Goal: Ask a question

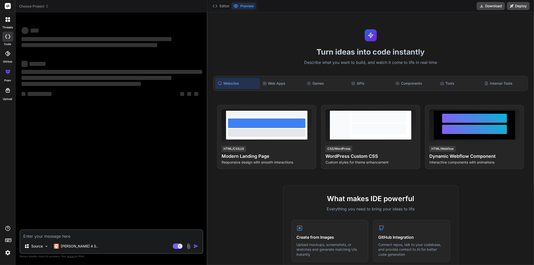
type textarea "x"
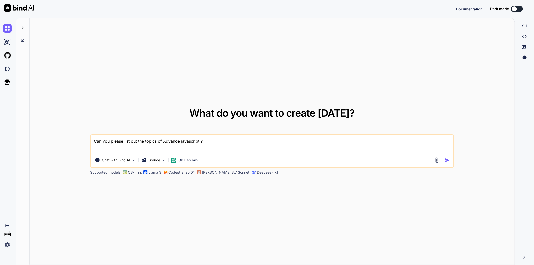
drag, startPoint x: 209, startPoint y: 140, endPoint x: 57, endPoint y: 141, distance: 152.9
click at [57, 141] on div "What do you want to create today? Can you please list out the topics of Advance…" at bounding box center [273, 142] width 486 height 248
type textarea "x"
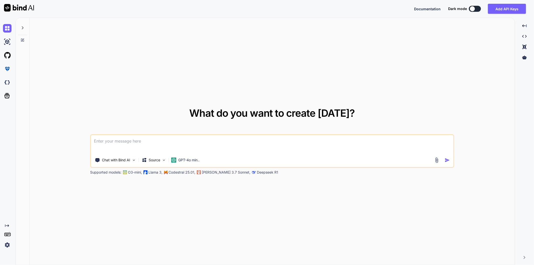
type textarea "e"
type textarea "x"
type textarea "ex"
type textarea "x"
type textarea "exp"
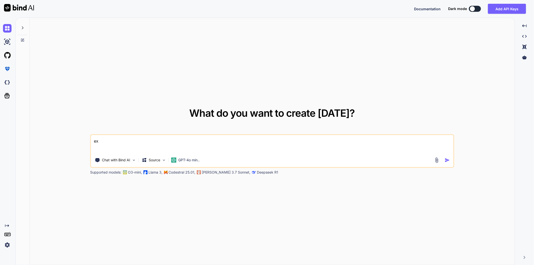
type textarea "x"
type textarea "expl"
type textarea "x"
type textarea "expla"
type textarea "x"
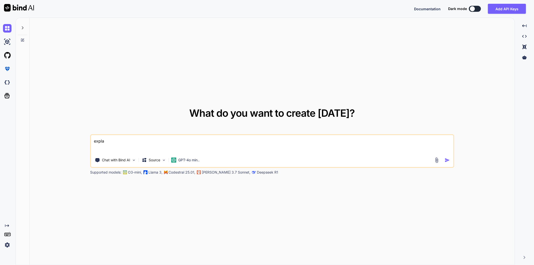
type textarea "explai"
type textarea "x"
type textarea "explain"
type textarea "x"
type textarea "explain"
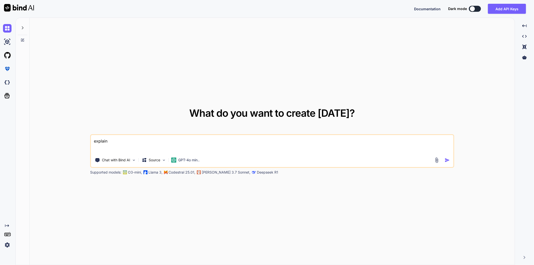
type textarea "x"
type textarea "explain t"
type textarea "x"
type textarea "explain th"
type textarea "x"
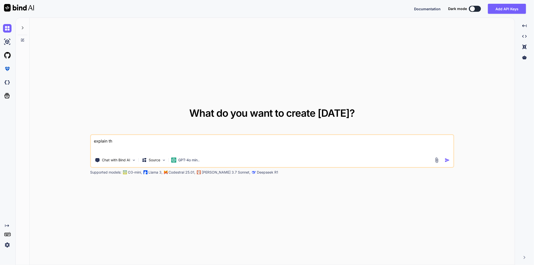
type textarea "explain the"
type textarea "x"
type textarea "explain the"
type textarea "x"
type textarea "explain the p"
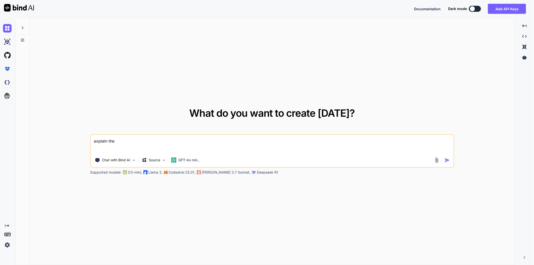
type textarea "x"
type textarea "explain the pr"
type textarea "x"
type textarea "explain the pro"
type textarea "x"
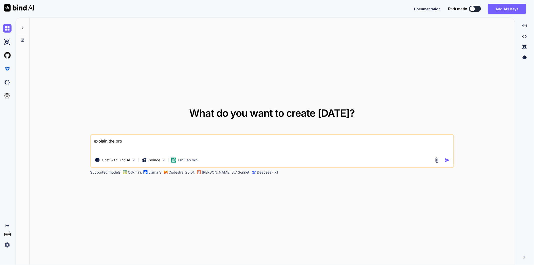
type textarea "explain the proe"
type textarea "x"
type textarea "explain the pro"
type textarea "x"
type textarea "explain the proc"
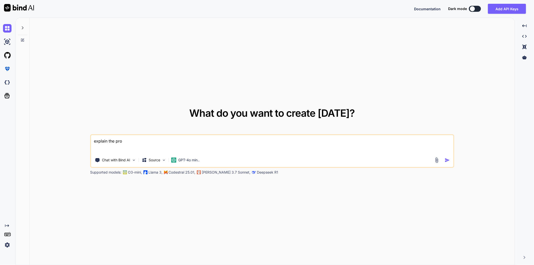
type textarea "x"
type textarea "explain the proce"
type textarea "x"
type textarea "explain the proces"
type textarea "x"
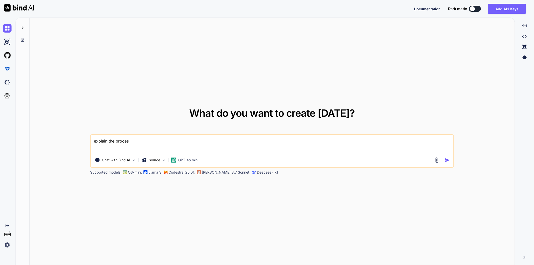
type textarea "explain the process"
type textarea "x"
type textarea "explain the process"
type textarea "x"
type textarea "explain the process o"
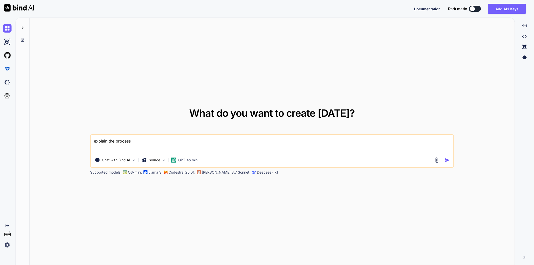
type textarea "x"
type textarea "explain the process of"
type textarea "x"
type textarea "explain the process of"
type textarea "x"
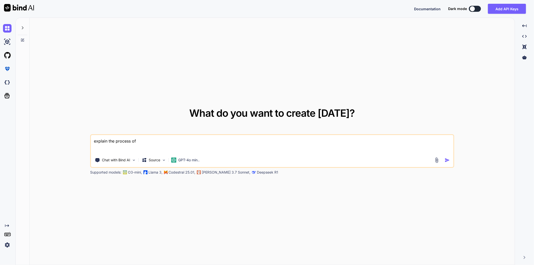
type textarea "explain the process of N"
type textarea "x"
type textarea "explain the process of"
type textarea "x"
type textarea "explain the process of"
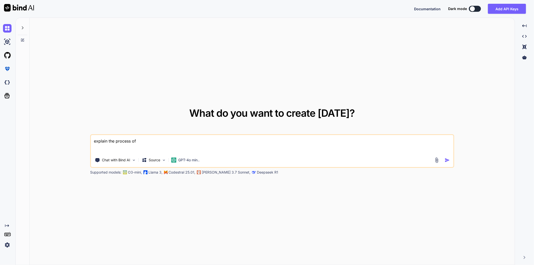
type textarea "x"
type textarea "explain the process o"
type textarea "x"
type textarea "explain the process"
type textarea "x"
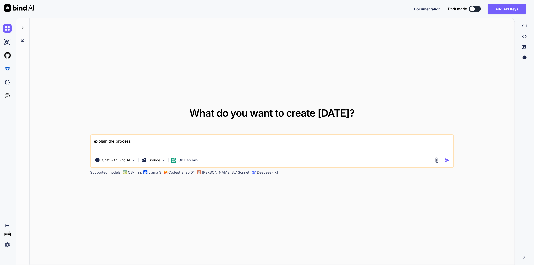
type textarea "explain the process"
type textarea "x"
type textarea "explain the process"
type textarea "x"
type textarea "explain the process m"
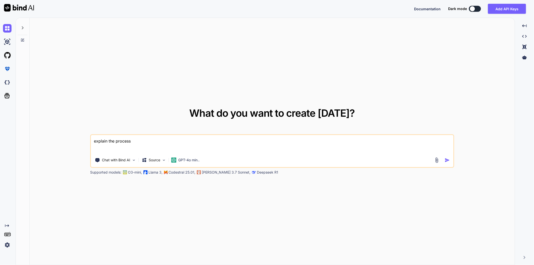
type textarea "x"
type textarea "explain the process mo"
type textarea "x"
type textarea "explain the process mod"
type textarea "x"
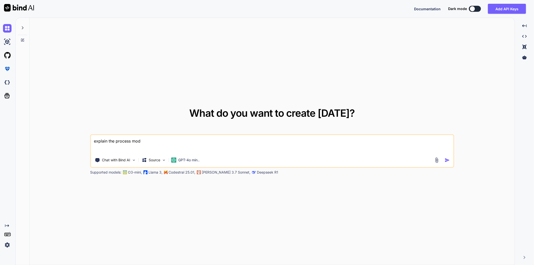
type textarea "explain the process modu"
type textarea "x"
type textarea "explain the process modul"
type textarea "x"
type textarea "explain the process module"
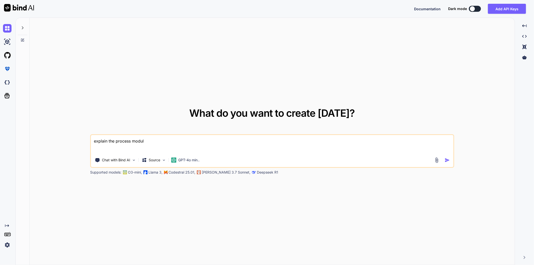
type textarea "x"
type textarea "explain the process module"
type textarea "x"
type textarea "explain the process module o"
type textarea "x"
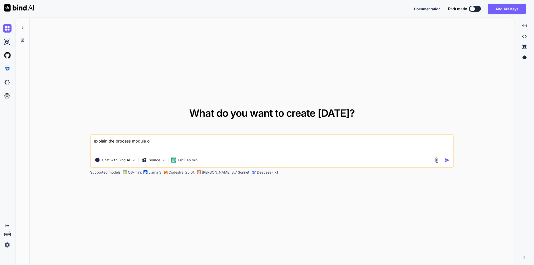
type textarea "explain the process module of"
type textarea "x"
type textarea "explain the process module of"
type textarea "x"
type textarea "explain the process module of n"
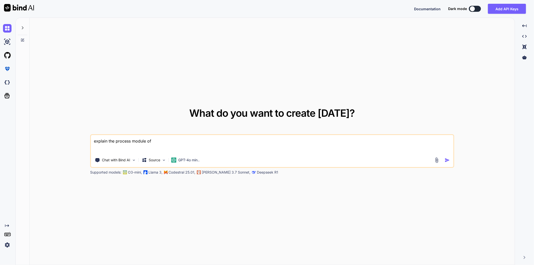
type textarea "x"
type textarea "explain the process module of no"
type textarea "x"
type textarea "explain the process module of nod"
type textarea "x"
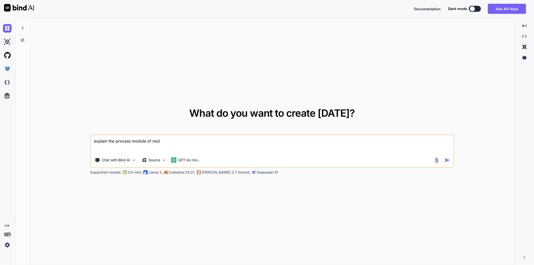
type textarea "explain the process module of node"
type textarea "x"
type textarea "explain the process module of node."
type textarea "x"
type textarea "explain the process module of node.j"
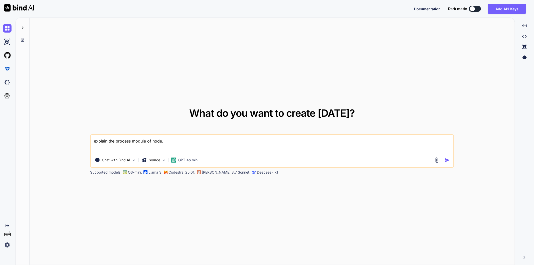
type textarea "x"
type textarea "explain the process module of node.js"
type textarea "x"
type textarea "explain the process module of node.js"
type textarea "x"
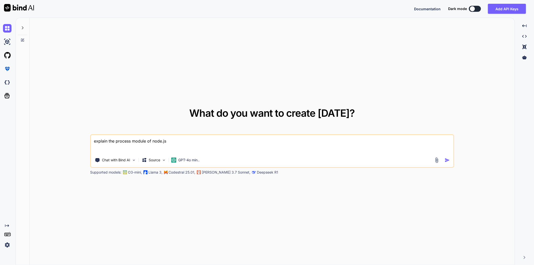
type textarea "explain the process module of node.js w"
type textarea "x"
type textarea "explain the process module of node.js wh"
type textarea "x"
type textarea "explain the process module of node.js wha"
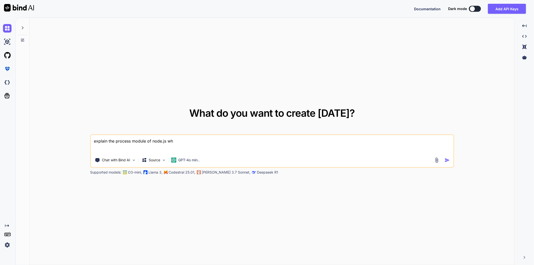
type textarea "x"
type textarea "explain the process module of node.js what"
type textarea "x"
type textarea "explain the process module of node.js what"
type textarea "x"
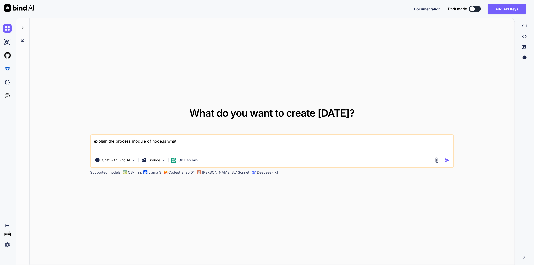
type textarea "explain the process module of node.js what i"
type textarea "x"
type textarea "explain the process module of node.js what is"
type textarea "x"
type textarea "explain the process module of node.js what is"
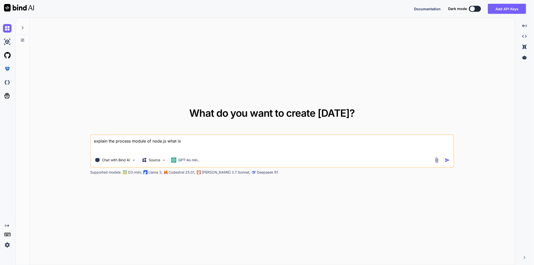
type textarea "x"
type textarea "explain the process module of node.js what is t"
type textarea "x"
type textarea "explain the process module of node.js what is th"
type textarea "x"
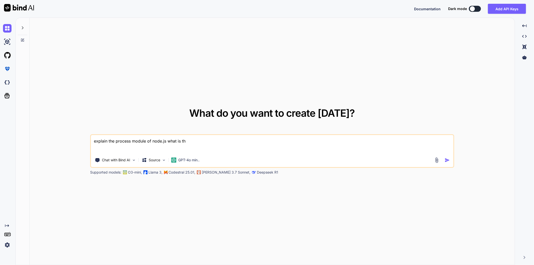
type textarea "explain the process module of node.js what is thi"
type textarea "x"
type textarea "explain the process module of node.js what is this"
type textarea "x"
type textarea "explain the process module of node.js what is this"
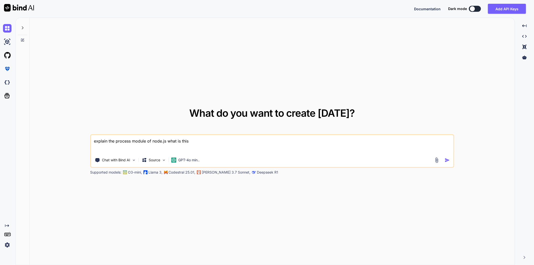
type textarea "x"
type textarea "explain the process module of node.js what is this a"
type textarea "x"
type textarea "explain the process module of node.js what is this ac"
type textarea "x"
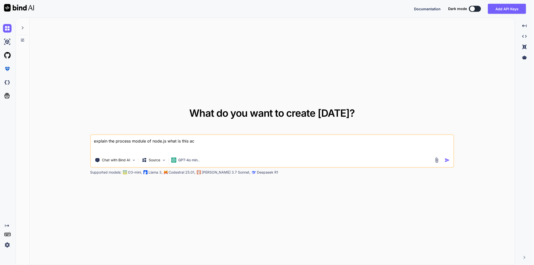
type textarea "explain the process module of node.js what is this act"
type textarea "x"
type textarea "explain the process module of node.js what is this actu"
type textarea "x"
type textarea "explain the process module of node.js what is this actua"
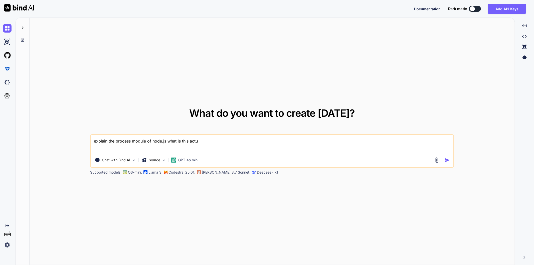
type textarea "x"
type textarea "explain the process module of node.js what is this actual"
type textarea "x"
type textarea "explain the process module of node.js what is this actuall"
type textarea "x"
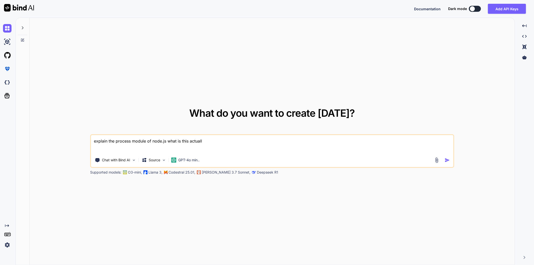
type textarea "explain the process module of node.js what is this actually"
type textarea "x"
type textarea "explain the process module of node.js what is this actually"
type textarea "x"
type textarea "explain the process module of node.js what is this actually ?"
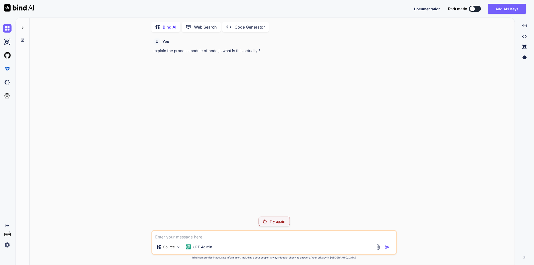
scroll to position [2, 0]
click at [268, 218] on div "Try again" at bounding box center [274, 221] width 31 height 10
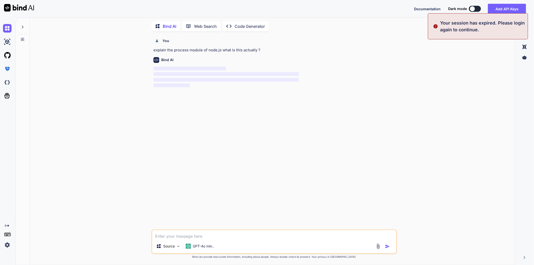
type textarea "x"
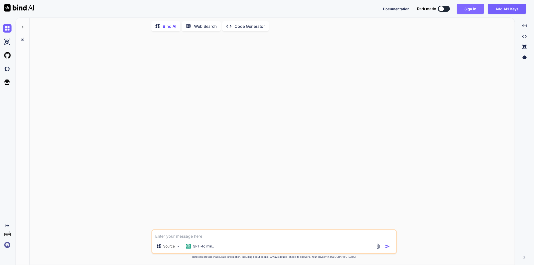
click at [466, 9] on button "Sign in" at bounding box center [470, 9] width 27 height 10
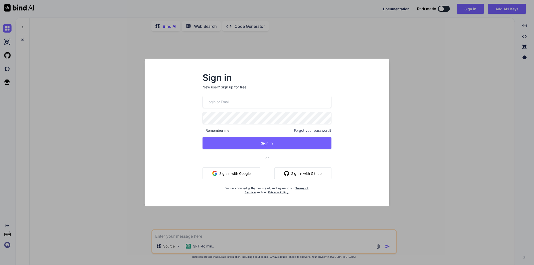
click at [236, 99] on input "email" at bounding box center [267, 102] width 129 height 12
type input "xman1234@yopmail.com"
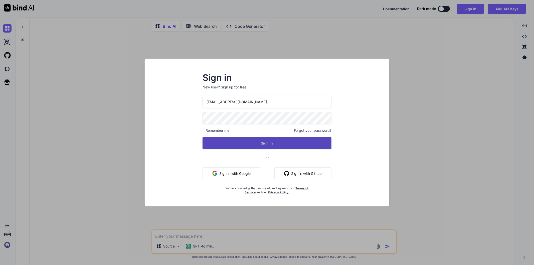
click at [260, 142] on button "Sign In" at bounding box center [267, 143] width 129 height 12
click at [261, 142] on button "Sign In" at bounding box center [267, 143] width 129 height 12
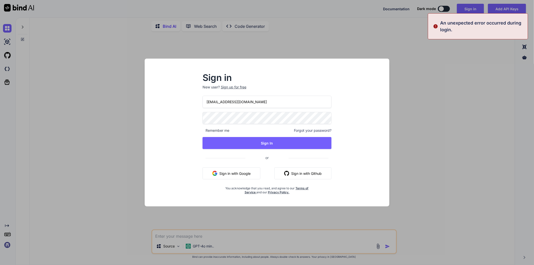
click at [443, 73] on div "Sign in New user? Sign up for free xman1234@yopmail.com Remember me Forgot your…" at bounding box center [267, 132] width 534 height 265
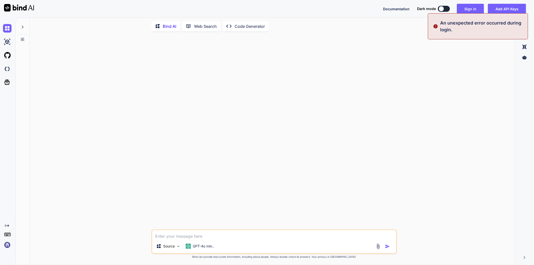
type textarea "x"
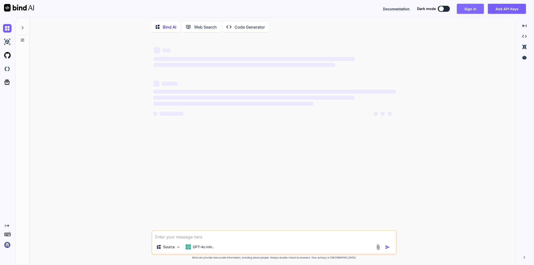
type textarea "x"
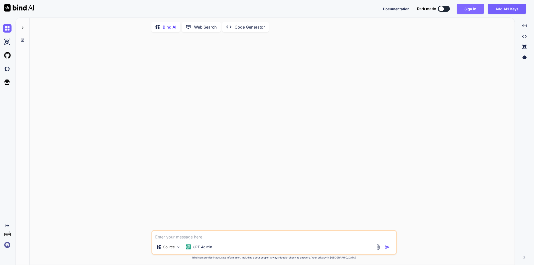
click at [471, 8] on button "Sign in" at bounding box center [470, 9] width 27 height 10
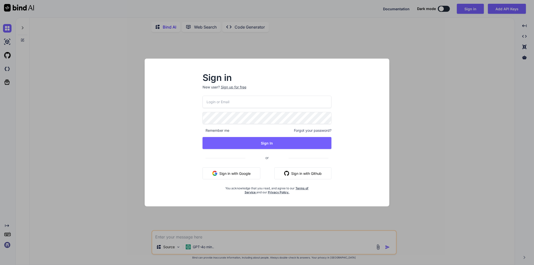
click at [262, 102] on input "email" at bounding box center [267, 102] width 129 height 12
type input "xman1234@yopmail.com"
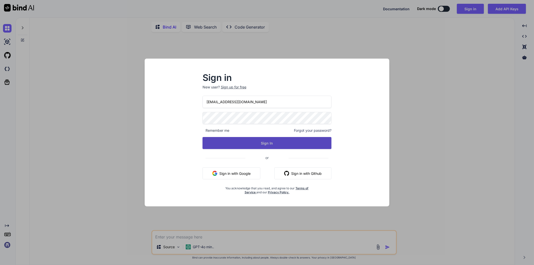
click at [264, 147] on button "Sign In" at bounding box center [267, 143] width 129 height 12
click at [265, 141] on button "Sign In" at bounding box center [267, 143] width 129 height 12
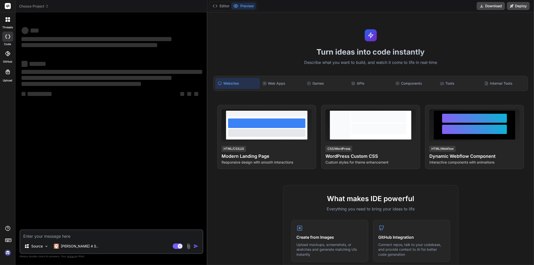
type textarea "x"
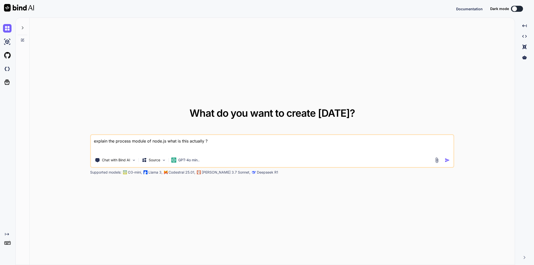
type textarea "x"
click at [468, 6] on button "Sign in" at bounding box center [470, 9] width 27 height 10
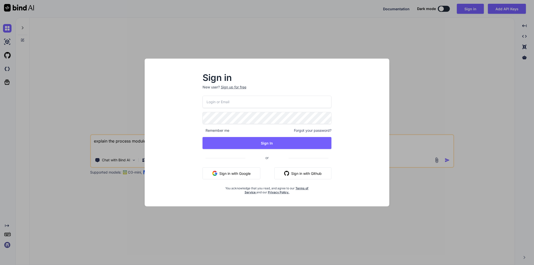
drag, startPoint x: 257, startPoint y: 104, endPoint x: 256, endPoint y: 107, distance: 3.0
click at [257, 104] on input "email" at bounding box center [267, 102] width 129 height 12
type input "xman1234@yopmail.com"
click at [252, 133] on div "Remember me Forgot your password?" at bounding box center [267, 130] width 129 height 5
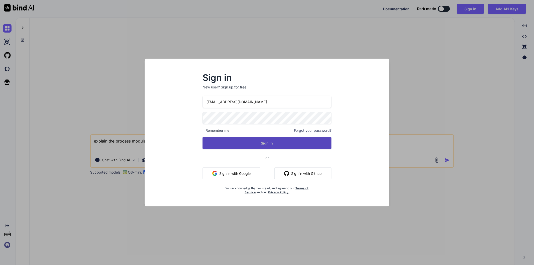
click at [254, 141] on button "Sign In" at bounding box center [267, 143] width 129 height 12
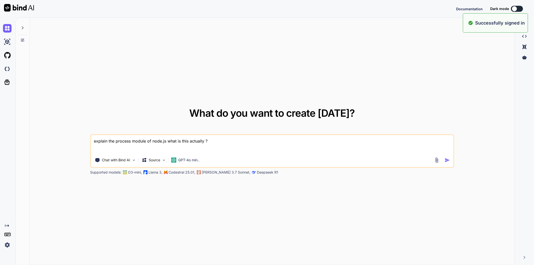
click at [254, 141] on textarea "explain the process module of node.js what is this actually ?" at bounding box center [272, 144] width 363 height 19
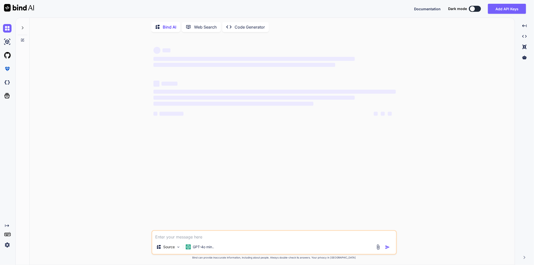
scroll to position [2, 0]
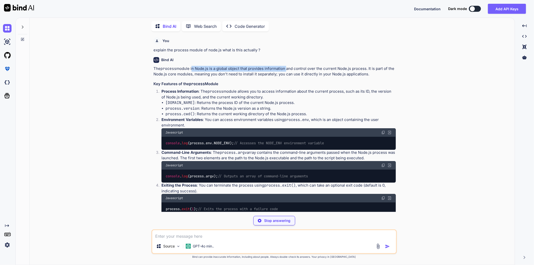
drag, startPoint x: 192, startPoint y: 68, endPoint x: 287, endPoint y: 69, distance: 94.7
click at [287, 69] on p "The process module in Node.js is a global object that provides information and …" at bounding box center [275, 71] width 243 height 11
click at [302, 88] on div "The process module in Node.js is a global object that provides information and …" at bounding box center [275, 226] width 243 height 320
type textarea "x"
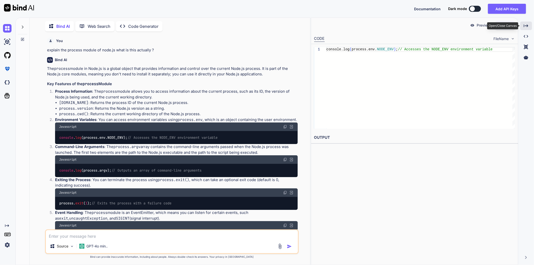
click at [525, 26] on icon at bounding box center [526, 25] width 5 height 3
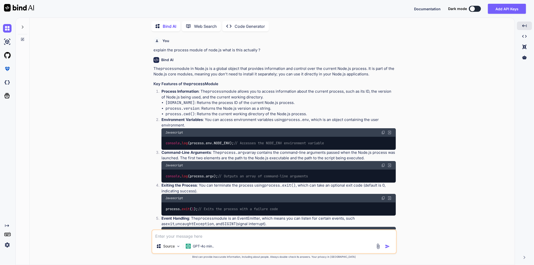
drag, startPoint x: 195, startPoint y: 75, endPoint x: 381, endPoint y: 76, distance: 185.7
click at [381, 76] on p "The process module in Node.js is a global object that provides information and …" at bounding box center [275, 71] width 243 height 11
click at [389, 76] on p "The process module in Node.js is a global object that provides information and …" at bounding box center [275, 71] width 243 height 11
drag, startPoint x: 212, startPoint y: 91, endPoint x: 389, endPoint y: 92, distance: 176.7
click at [389, 92] on p "Process Information : The process module allows you to access information about…" at bounding box center [279, 94] width 235 height 11
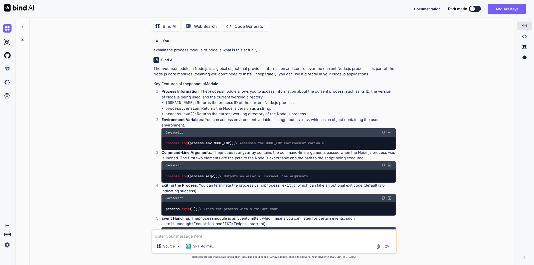
click at [316, 100] on li "process.pid : Returns the process ID of the current Node.js process." at bounding box center [281, 103] width 231 height 6
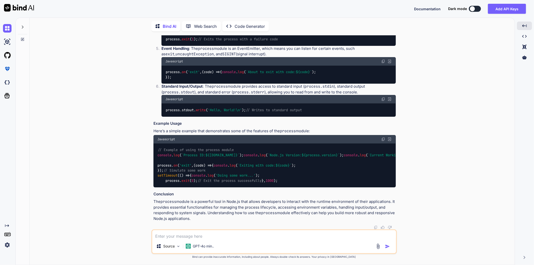
scroll to position [215, 0]
click at [212, 234] on textarea at bounding box center [274, 234] width 244 height 9
type textarea "what have to write under scripts to run the project"
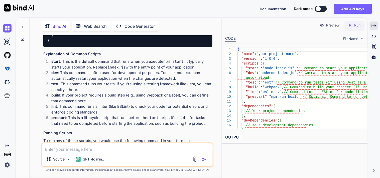
scroll to position [597, 0]
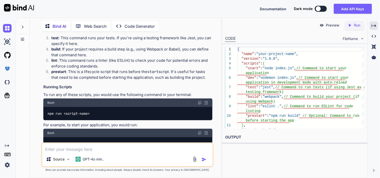
click at [149, 149] on textarea at bounding box center [127, 148] width 171 height 9
type textarea "can u elaborate each properties of globalThis in NodeJs"
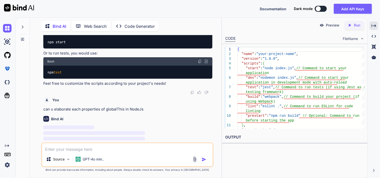
scroll to position [750, 0]
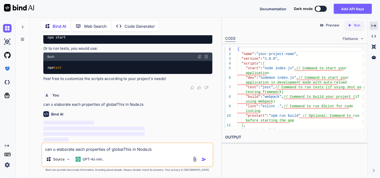
type textarea "can u elaborate each properties of globalThis in NodeJs"
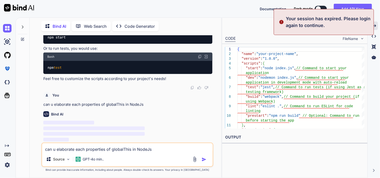
click at [373, 28] on div "Your session has expired. Please login again to continue." at bounding box center [324, 22] width 100 height 26
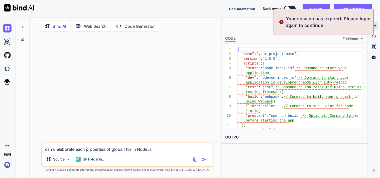
click at [254, 26] on div "Preview Created with Pixso. Run" at bounding box center [294, 25] width 145 height 15
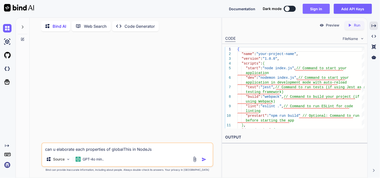
click at [312, 4] on button "Sign in" at bounding box center [316, 9] width 27 height 10
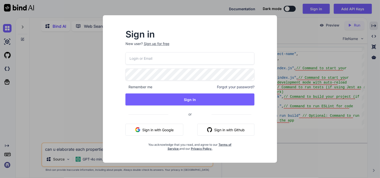
click at [156, 57] on input "email" at bounding box center [190, 58] width 129 height 12
type input "xman1234@yopmail.com"
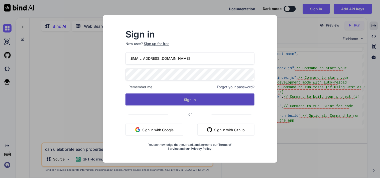
click at [170, 98] on button "Sign In" at bounding box center [190, 100] width 129 height 12
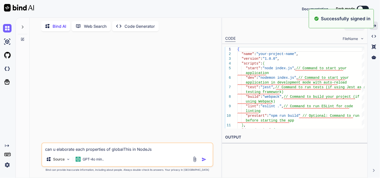
click at [158, 149] on textarea "can u elaborate each properties of globalThis in NodeJs" at bounding box center [127, 148] width 171 height 9
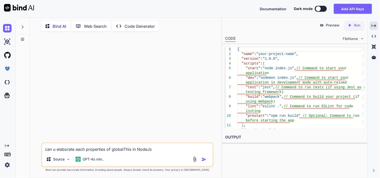
click at [204, 159] on img "button" at bounding box center [204, 159] width 5 height 5
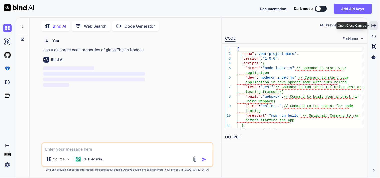
click at [374, 25] on icon "Created with Pixso." at bounding box center [374, 26] width 5 height 5
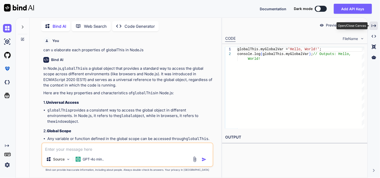
click at [374, 25] on icon "Created with Pixso." at bounding box center [374, 26] width 5 height 5
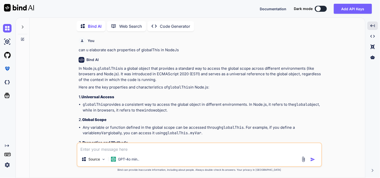
click at [137, 150] on textarea at bounding box center [199, 148] width 244 height 9
type textarea "are yar console.me kya kya milega wo properties"
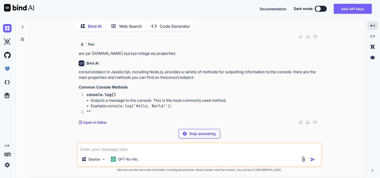
scroll to position [404, 0]
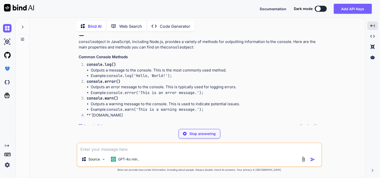
click at [119, 147] on textarea at bounding box center [199, 148] width 244 height 9
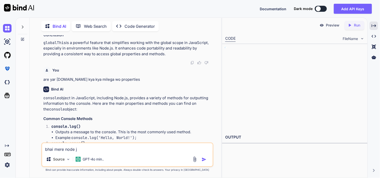
scroll to position [449, 0]
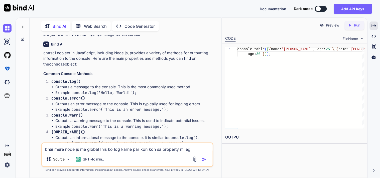
type textarea "bhai mere node js me globalThis ko log karne par kon kon sa property milega"
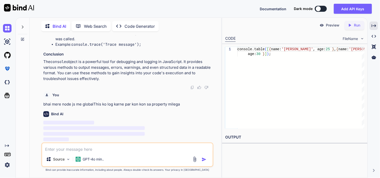
scroll to position [788, 0]
click at [376, 24] on icon "Created with Pixso." at bounding box center [374, 26] width 5 height 5
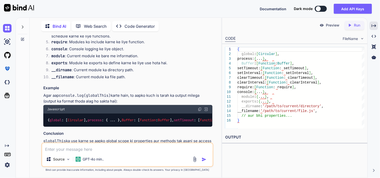
scroll to position [899, 0]
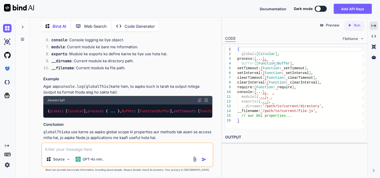
click at [74, 154] on div "Source GPT-4o min.." at bounding box center [127, 155] width 172 height 25
click at [75, 152] on textarea at bounding box center [127, 148] width 171 height 9
type textarea "d"
click at [96, 150] on textarea "i m using mjs f" at bounding box center [127, 148] width 171 height 9
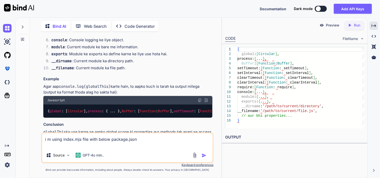
paste textarea "{ "name": "mynode", "version": "1.0.0", "description": "my project", "main": "i…"
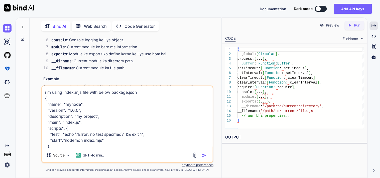
scroll to position [49, 0]
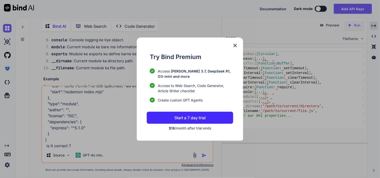
type textarea "i m using index.mjs file with below package.json { "name": "mynode", "version":…"
click at [237, 44] on img at bounding box center [235, 46] width 6 height 6
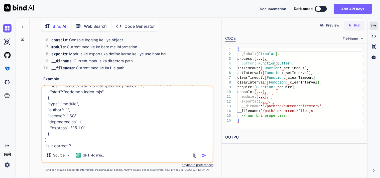
click at [80, 144] on textarea "i m using index.mjs file with below package.json { "name": "mynode", "version":…" at bounding box center [127, 117] width 171 height 62
click at [203, 156] on img "button" at bounding box center [204, 155] width 5 height 5
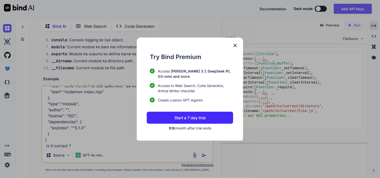
click at [235, 45] on img at bounding box center [235, 46] width 6 height 6
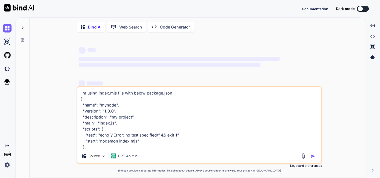
click at [150, 146] on textarea "i m using index.mjs file with below package.json { "name": "mynode", "version":…" at bounding box center [199, 118] width 244 height 62
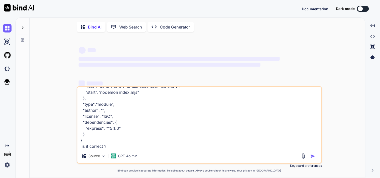
scroll to position [49, 0]
click at [159, 146] on textarea "i m using index.mjs file with below package.json { "name": "mynode", "version":…" at bounding box center [199, 118] width 244 height 62
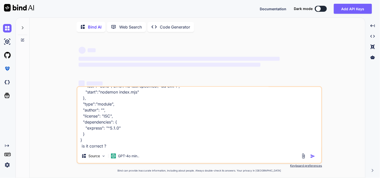
type textarea "x"
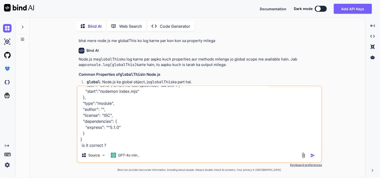
scroll to position [775, 0]
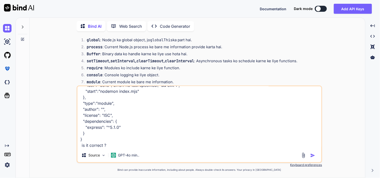
click at [312, 155] on img "button" at bounding box center [312, 155] width 5 height 5
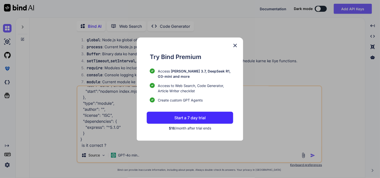
click at [233, 47] on img at bounding box center [235, 46] width 6 height 6
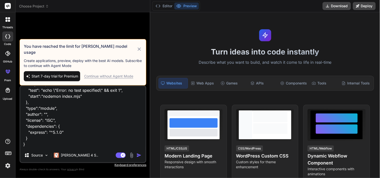
scroll to position [49, 0]
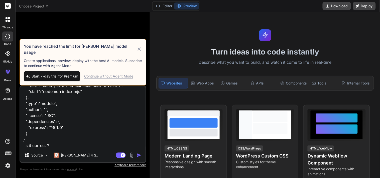
click at [107, 77] on div "Continue without Agent Mode" at bounding box center [108, 76] width 49 height 5
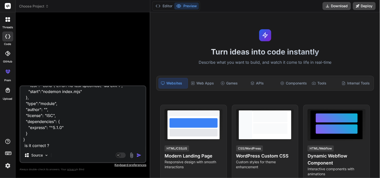
click at [141, 155] on img "button" at bounding box center [139, 155] width 5 height 5
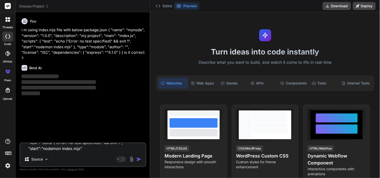
scroll to position [0, 0]
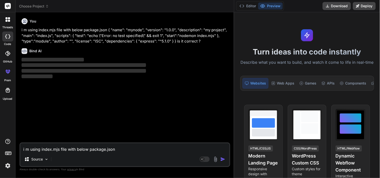
drag, startPoint x: 150, startPoint y: 21, endPoint x: 379, endPoint y: 26, distance: 228.3
click at [379, 26] on div "threads code GitHub prem Upload Choose Project Created with Pixso. Bind AI Web …" at bounding box center [190, 89] width 380 height 178
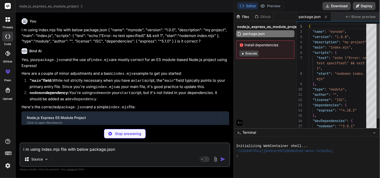
type textarea "x"
type textarea "app.listen(port, () => { console.log(`Server running at http://localhost:${port…"
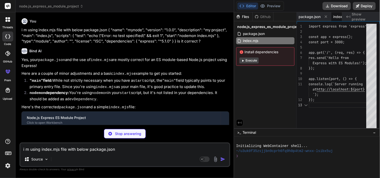
scroll to position [0, 19]
type textarea "x"
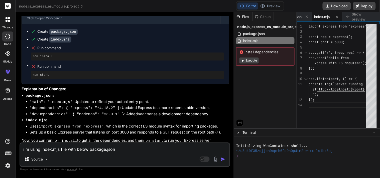
scroll to position [108, 0]
